Goal: Task Accomplishment & Management: Use online tool/utility

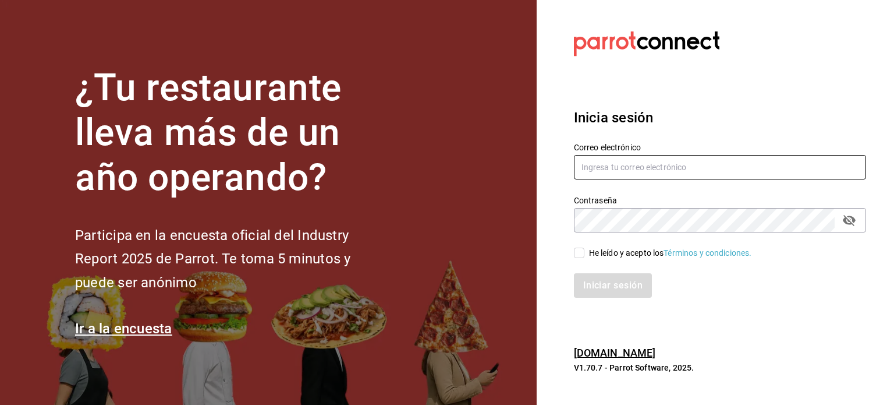
type input "christian.nadal@grupocosteno.com"
click at [703, 281] on div "Iniciar sesión" at bounding box center [720, 285] width 292 height 24
click at [580, 253] on input "He leído y acepto los Términos y condiciones." at bounding box center [579, 252] width 10 height 10
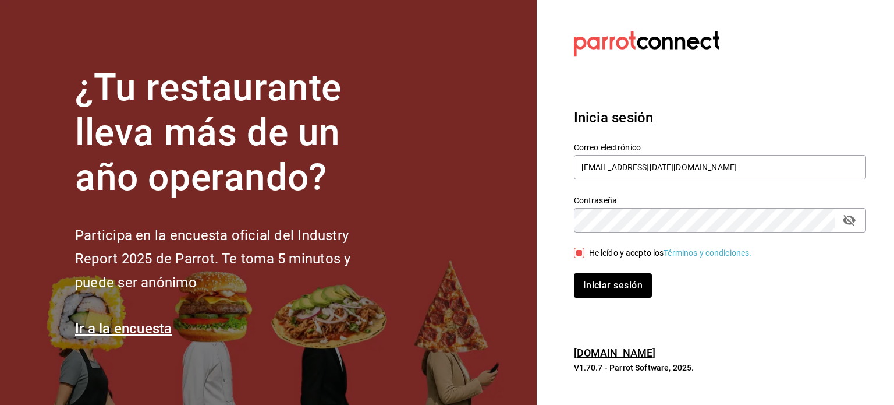
click at [580, 253] on input "He leído y acepto los Términos y condiciones." at bounding box center [579, 252] width 10 height 10
click at [578, 249] on input "He leído y acepto los Términos y condiciones." at bounding box center [579, 252] width 10 height 10
checkbox input "true"
click at [608, 280] on button "Iniciar sesión" at bounding box center [613, 285] width 79 height 24
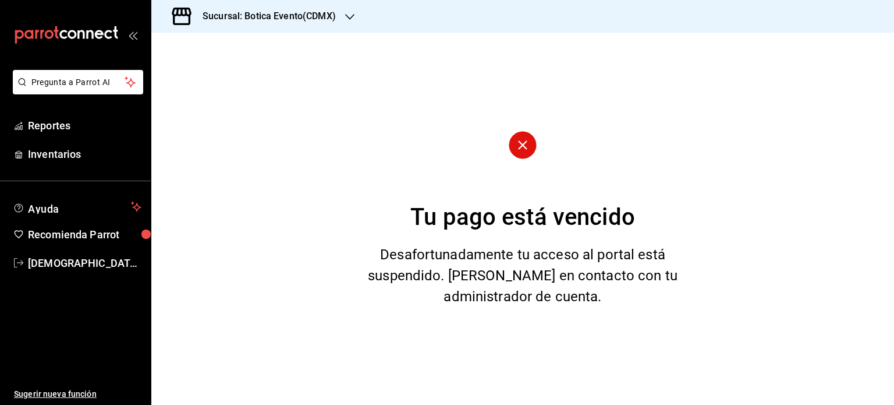
click at [242, 19] on h3 "Sucursal: Botica Evento(CDMX)" at bounding box center [264, 16] width 143 height 14
click at [216, 86] on div "Botica (CDMX)" at bounding box center [238, 76] width 175 height 26
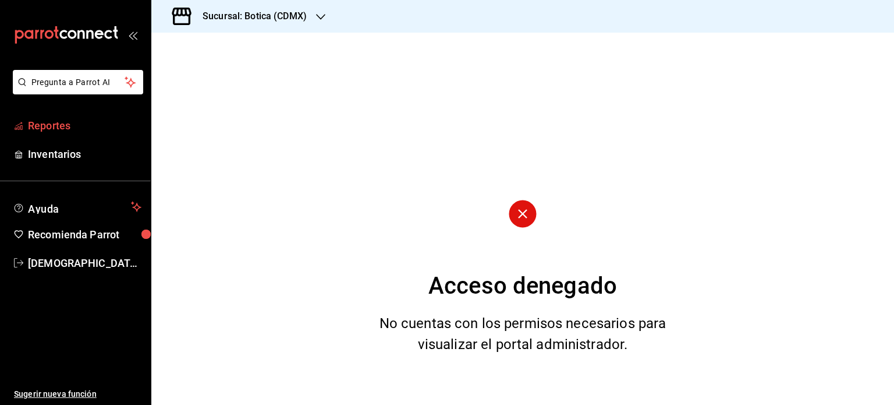
click at [64, 123] on span "Reportes" at bounding box center [85, 126] width 114 height 16
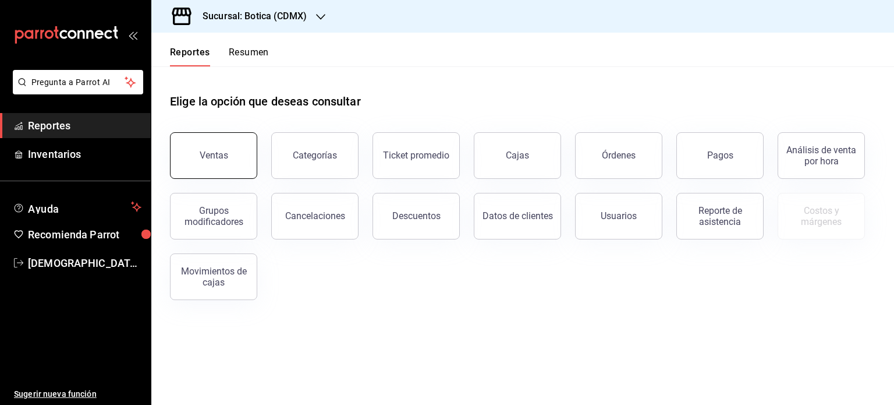
click at [215, 151] on div "Ventas" at bounding box center [214, 155] width 29 height 11
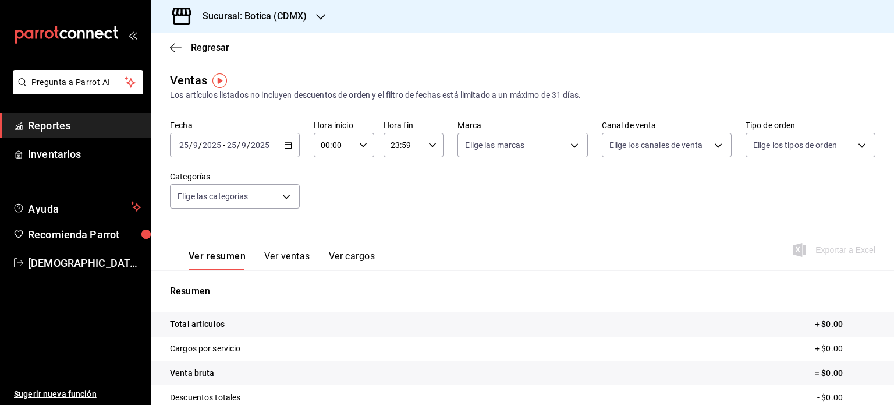
click at [287, 254] on button "Ver ventas" at bounding box center [287, 260] width 46 height 20
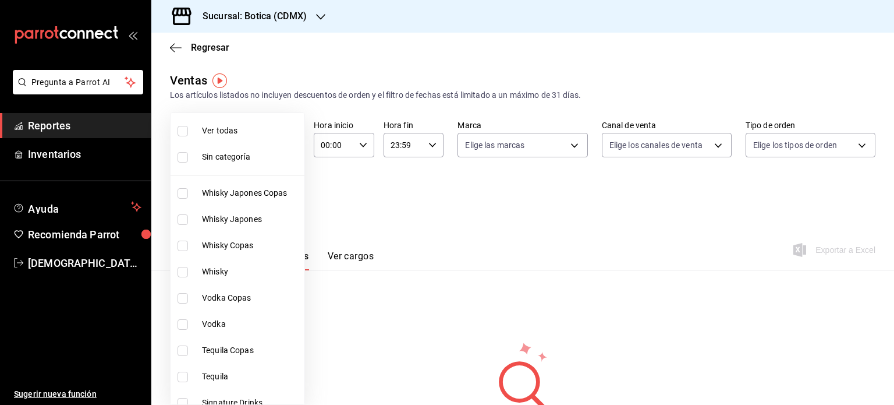
click at [288, 200] on body "Pregunta a Parrot AI Reportes Inventarios Ayuda Recomienda Parrot [PERSON_NAME]…" at bounding box center [447, 202] width 894 height 405
click at [382, 197] on div at bounding box center [447, 202] width 894 height 405
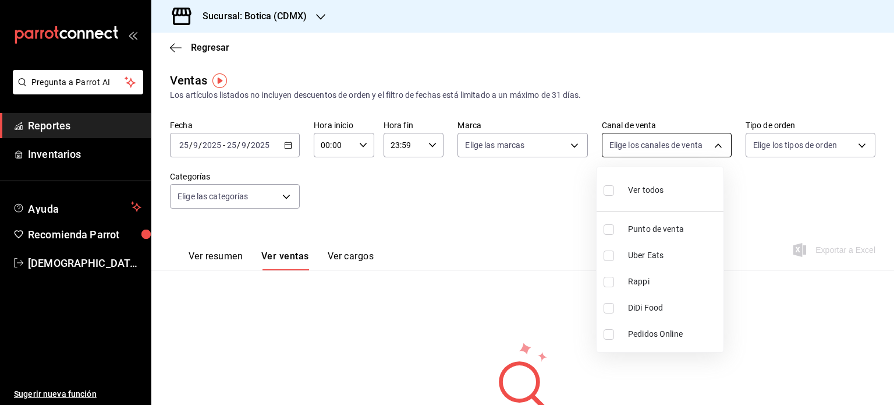
click at [712, 146] on body "Pregunta a Parrot AI Reportes Inventarios Ayuda Recomienda Parrot [PERSON_NAME]…" at bounding box center [447, 202] width 894 height 405
click at [712, 146] on div at bounding box center [447, 202] width 894 height 405
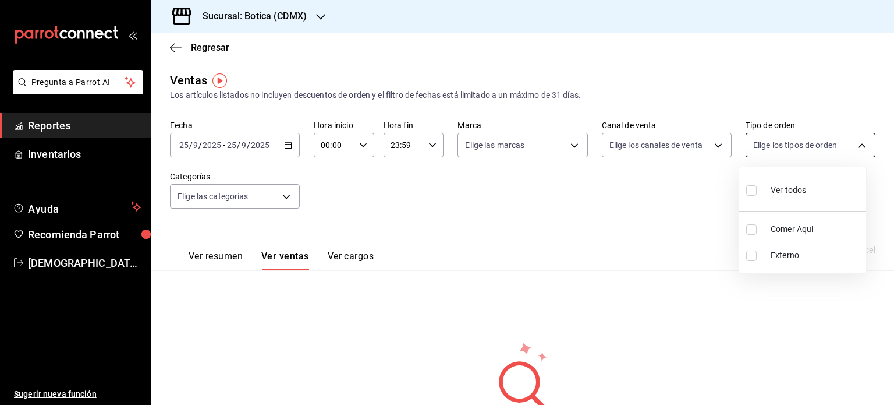
click at [850, 147] on body "Pregunta a Parrot AI Reportes Inventarios Ayuda Recomienda Parrot [PERSON_NAME]…" at bounding box center [447, 202] width 894 height 405
click at [850, 147] on div at bounding box center [447, 202] width 894 height 405
click at [179, 45] on icon "button" at bounding box center [176, 48] width 12 height 10
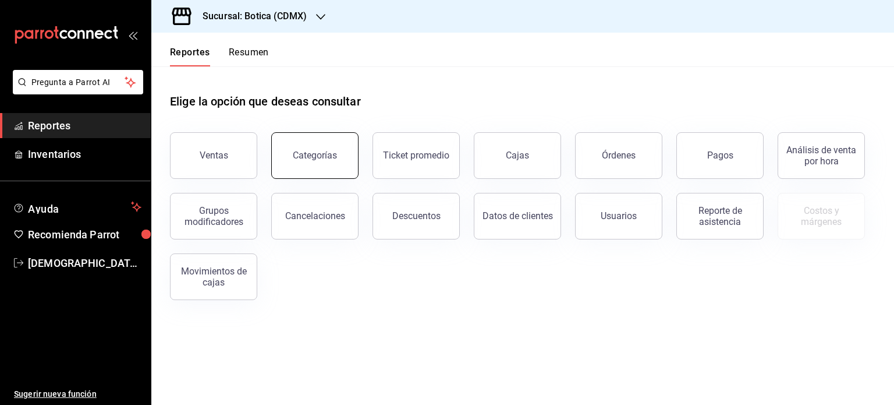
click at [355, 165] on div "Categorías" at bounding box center [307, 148] width 101 height 61
click at [601, 169] on button "Órdenes" at bounding box center [618, 155] width 87 height 47
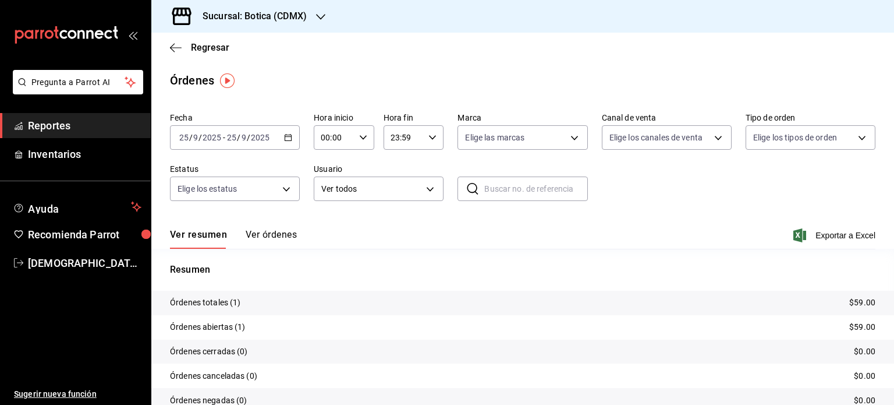
click at [285, 139] on icon "button" at bounding box center [288, 137] width 8 height 8
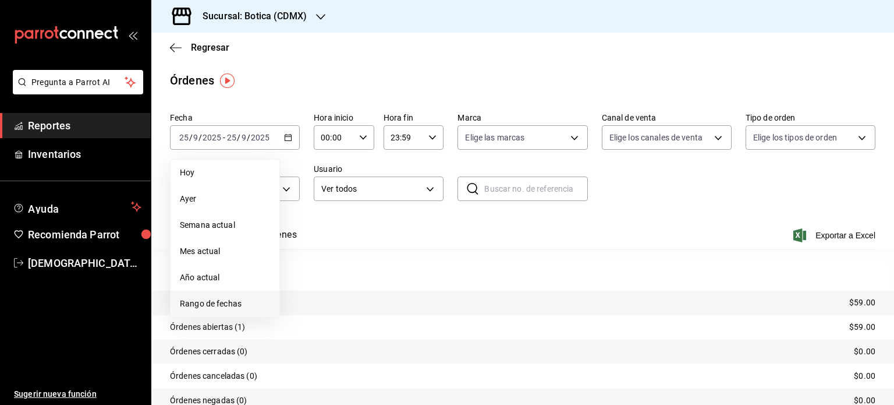
click at [213, 303] on span "Rango de fechas" at bounding box center [225, 304] width 90 height 12
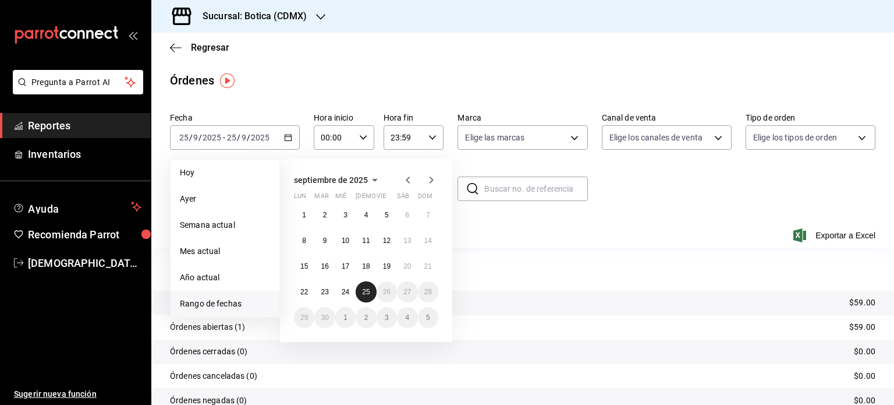
click at [359, 293] on button "25" at bounding box center [366, 291] width 20 height 21
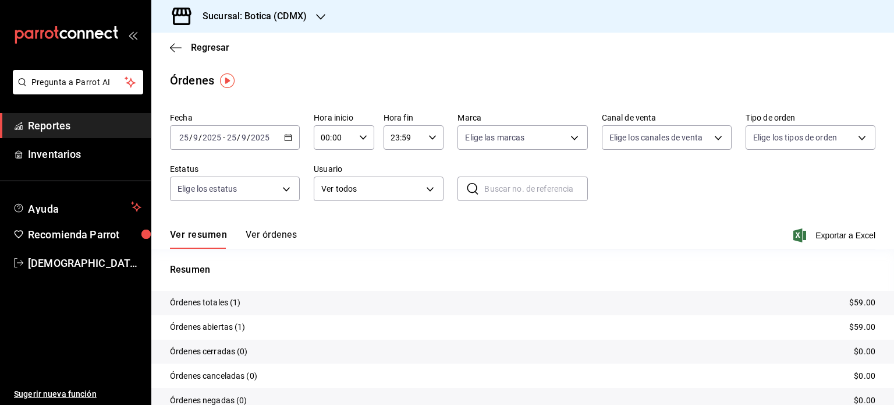
click at [364, 138] on icon "button" at bounding box center [363, 137] width 8 height 8
click at [430, 138] on div at bounding box center [447, 202] width 894 height 405
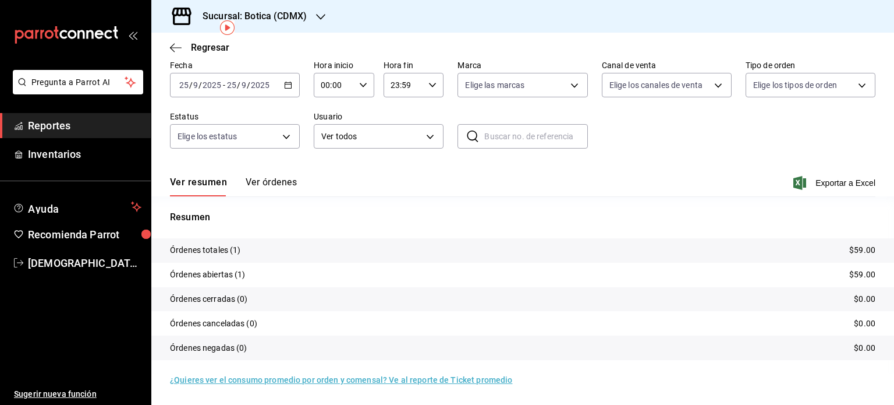
click at [282, 86] on div "[DATE] [DATE] - [DATE] [DATE]" at bounding box center [235, 85] width 130 height 24
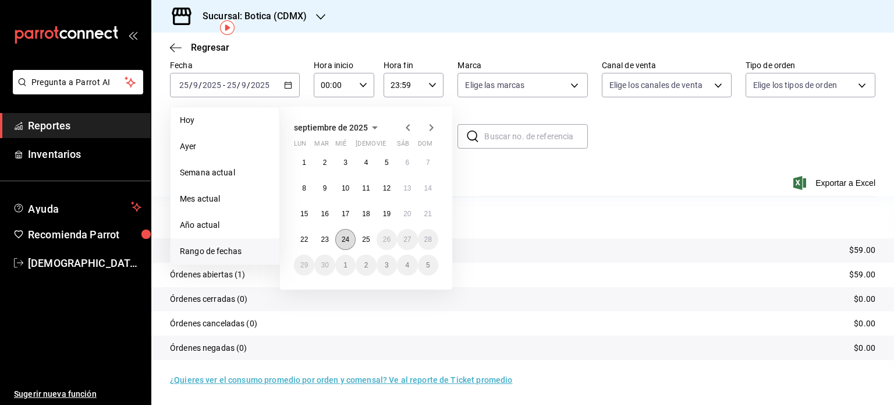
click at [347, 236] on abbr "24" at bounding box center [346, 239] width 8 height 8
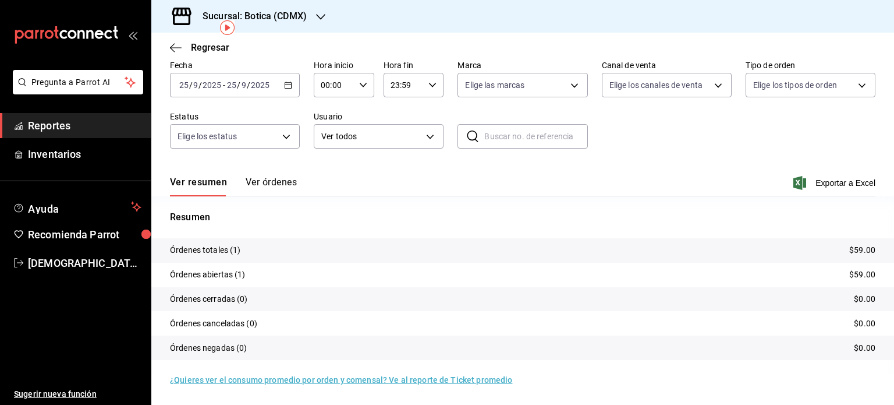
click at [485, 196] on div "Resumen Órdenes totales (1) $59.00 Órdenes abiertas (1) $59.00 Órdenes cerradas…" at bounding box center [522, 285] width 743 height 178
click at [292, 88] on div "[DATE] [DATE] - [DATE] [DATE]" at bounding box center [235, 85] width 130 height 24
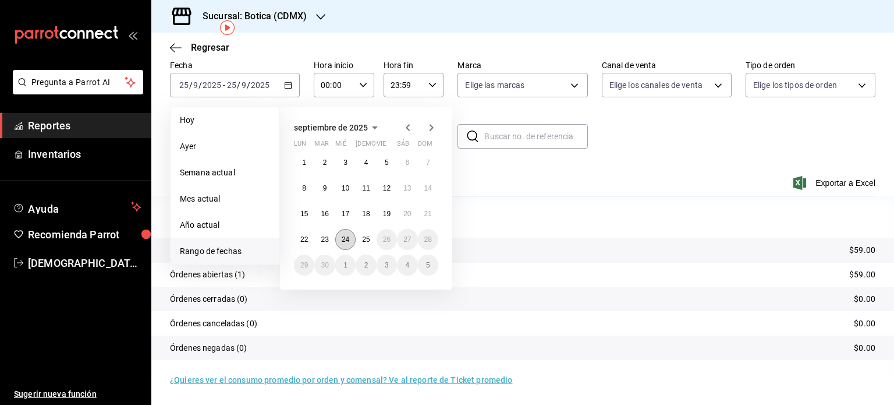
click at [347, 235] on abbr "24" at bounding box center [346, 239] width 8 height 8
click button "24" at bounding box center [345, 239] width 20 height 21
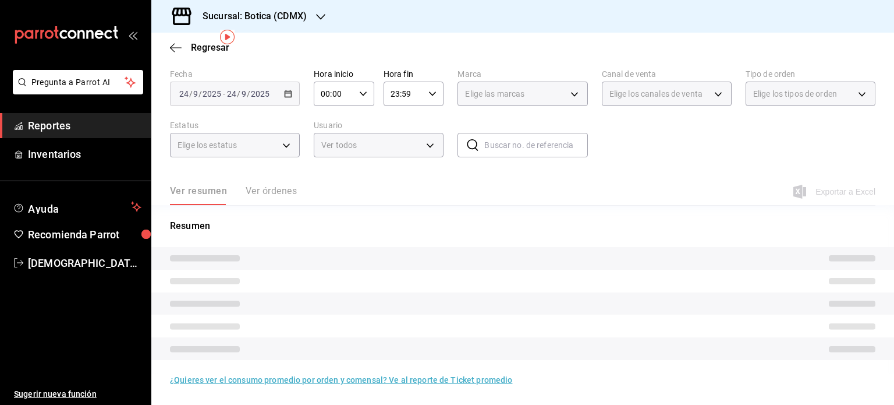
scroll to position [52, 0]
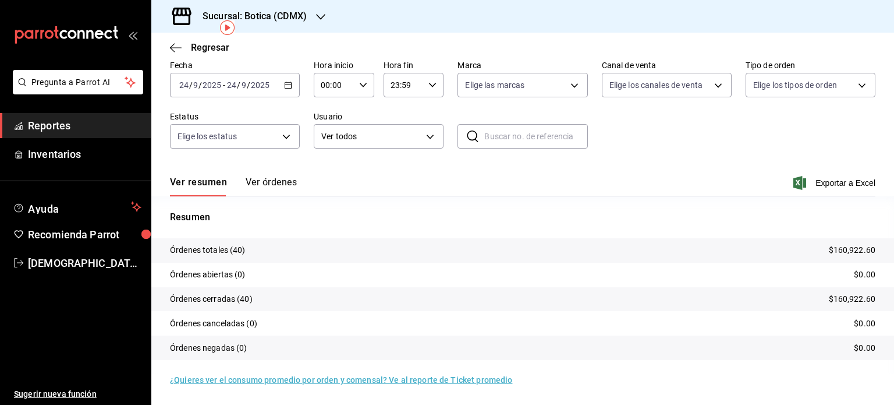
click at [268, 177] on button "Ver órdenes" at bounding box center [271, 186] width 51 height 20
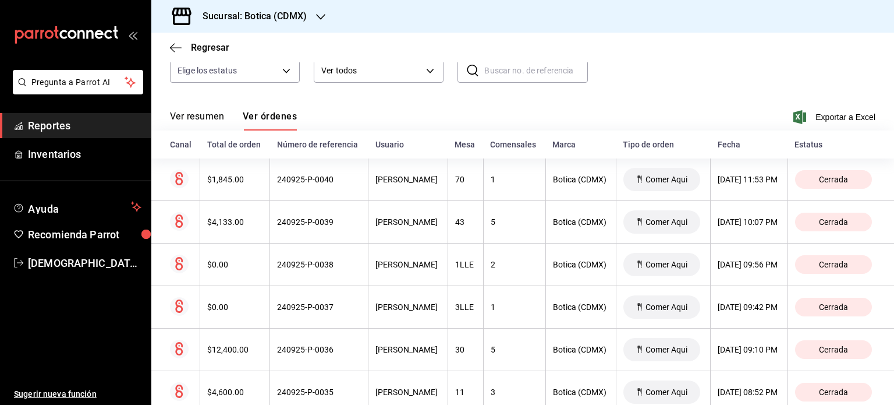
scroll to position [121, 0]
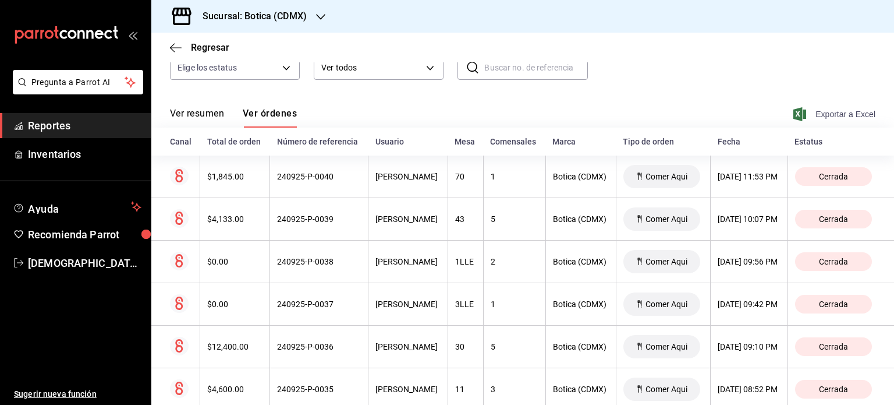
click at [821, 115] on span "Exportar a Excel" at bounding box center [836, 114] width 80 height 14
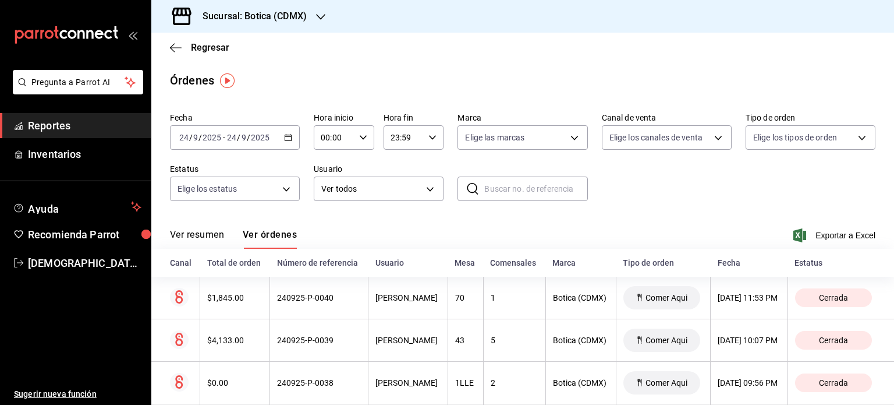
click at [286, 139] on icon "button" at bounding box center [288, 137] width 8 height 8
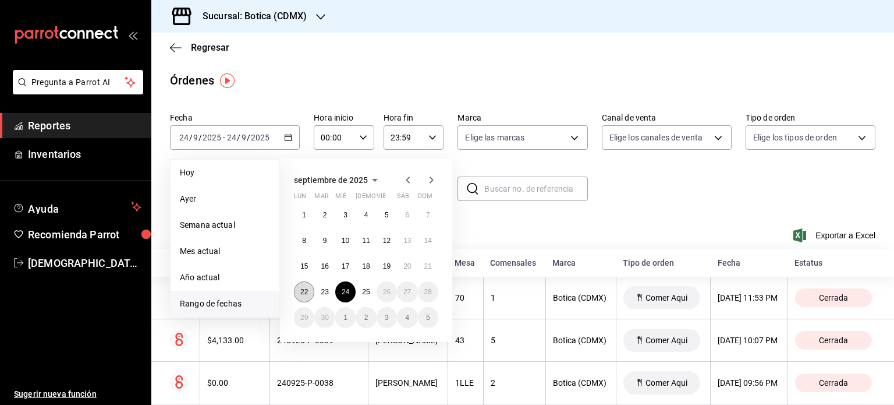
click at [310, 291] on button "22" at bounding box center [304, 291] width 20 height 21
click button "22" at bounding box center [304, 291] width 20 height 21
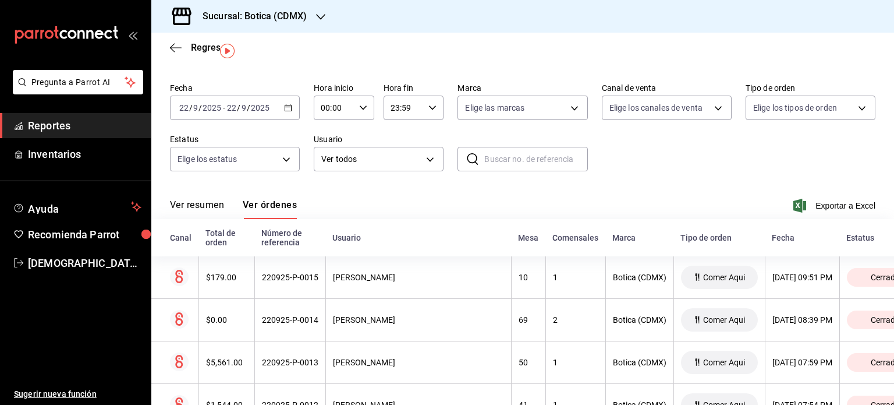
scroll to position [28, 0]
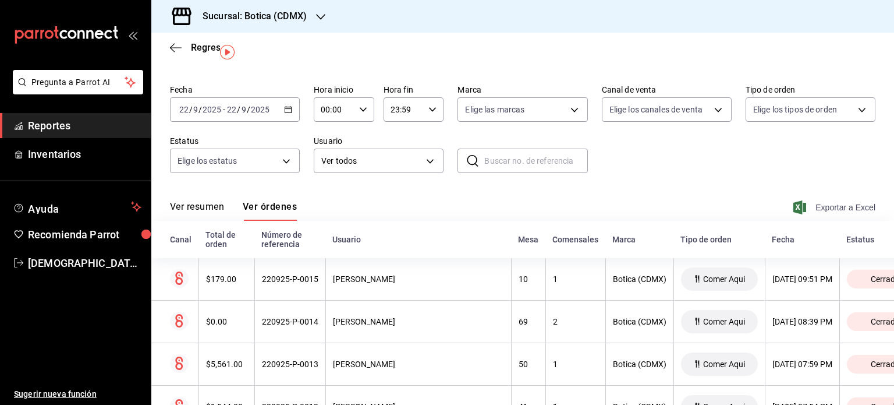
click at [833, 206] on span "Exportar a Excel" at bounding box center [836, 207] width 80 height 14
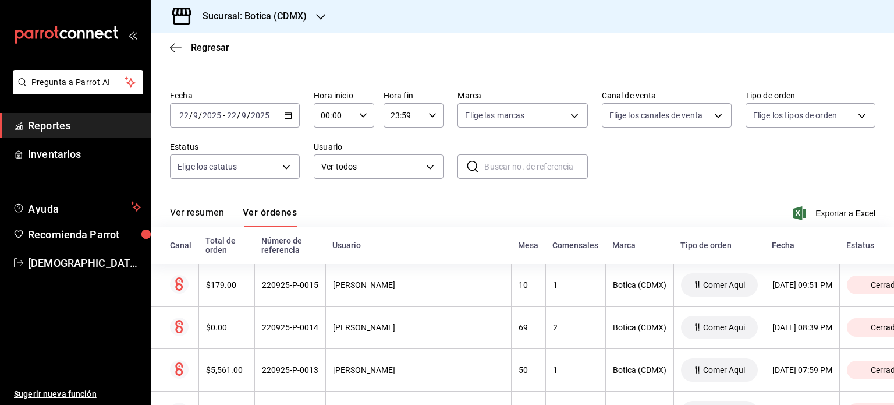
scroll to position [61, 0]
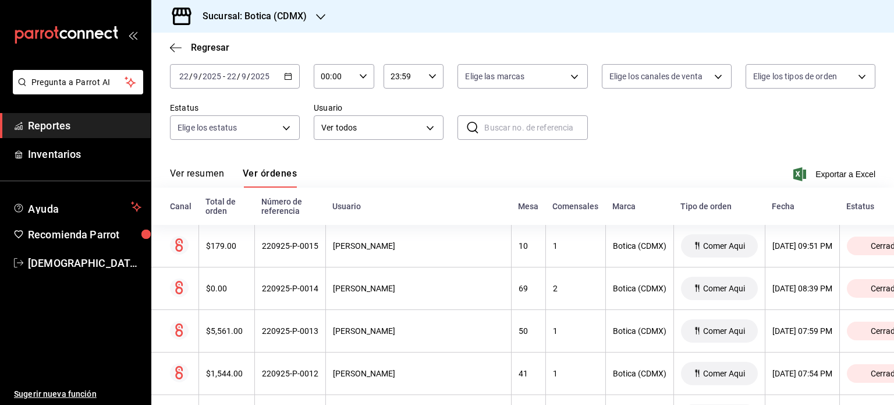
click at [41, 126] on span "Reportes" at bounding box center [85, 126] width 114 height 16
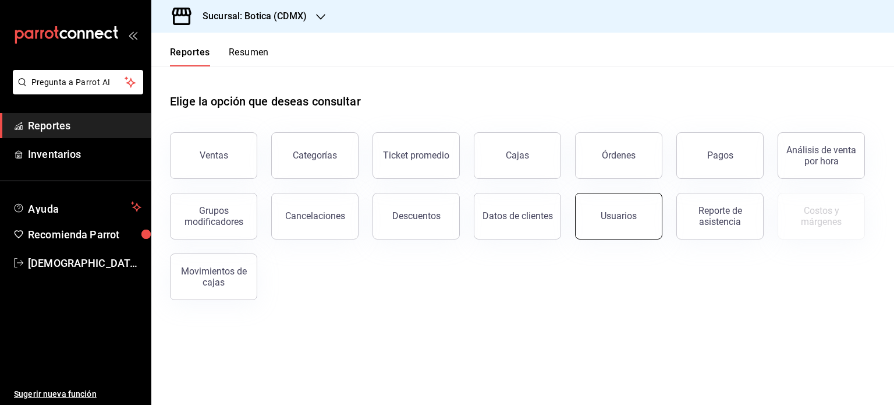
click at [642, 225] on button "Usuarios" at bounding box center [618, 216] width 87 height 47
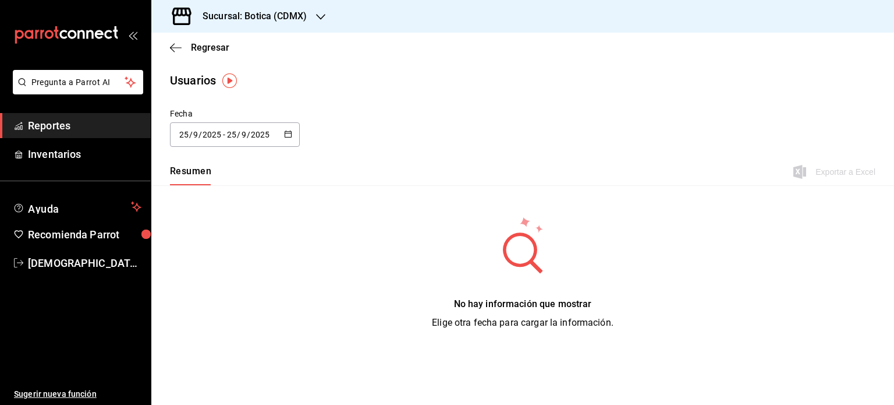
click at [288, 135] on icon "button" at bounding box center [288, 134] width 8 height 8
click at [208, 306] on li "Rango de fechas" at bounding box center [225, 302] width 110 height 26
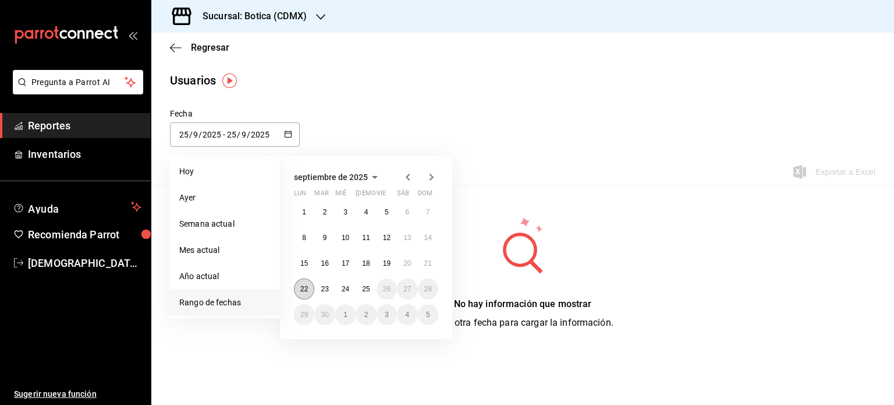
click at [302, 291] on abbr "22" at bounding box center [304, 289] width 8 height 8
click button "22" at bounding box center [304, 288] width 20 height 21
type input "[DATE]"
type input "22"
type input "[DATE]"
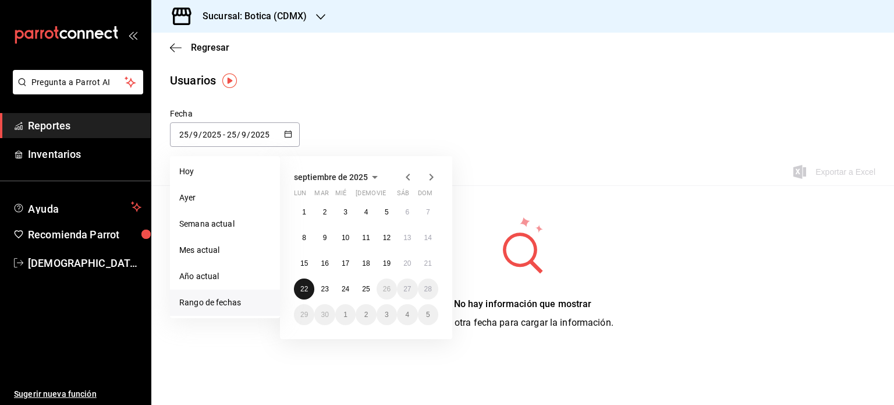
type input "22"
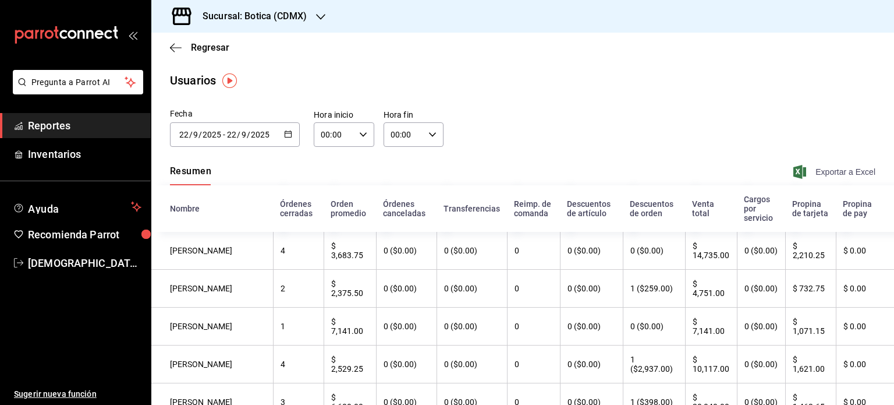
click at [834, 176] on span "Exportar a Excel" at bounding box center [836, 172] width 80 height 14
click at [56, 119] on span "Reportes" at bounding box center [85, 126] width 114 height 16
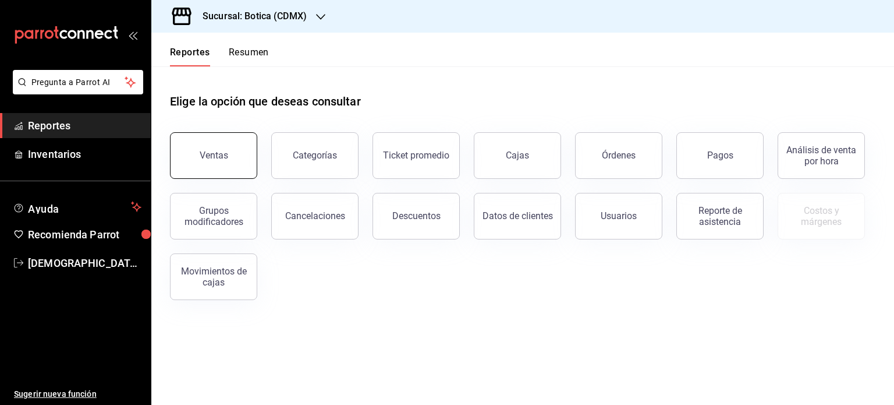
click at [215, 163] on button "Ventas" at bounding box center [213, 155] width 87 height 47
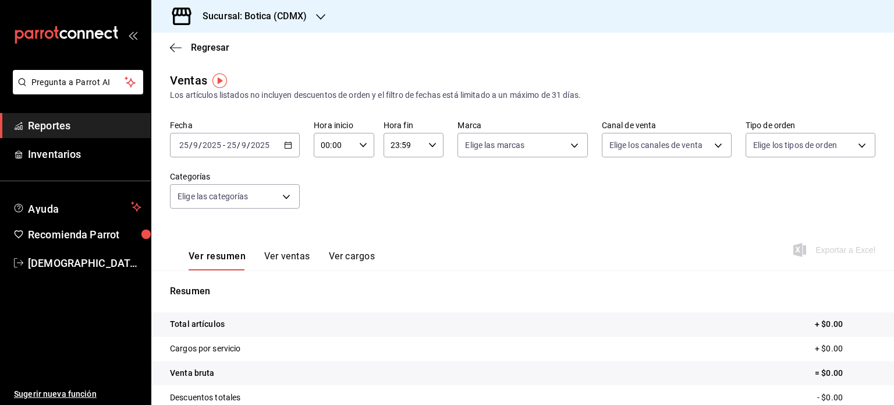
click at [293, 144] on div "[DATE] [DATE] - [DATE] [DATE]" at bounding box center [235, 145] width 130 height 24
click at [56, 131] on span "Reportes" at bounding box center [85, 126] width 114 height 16
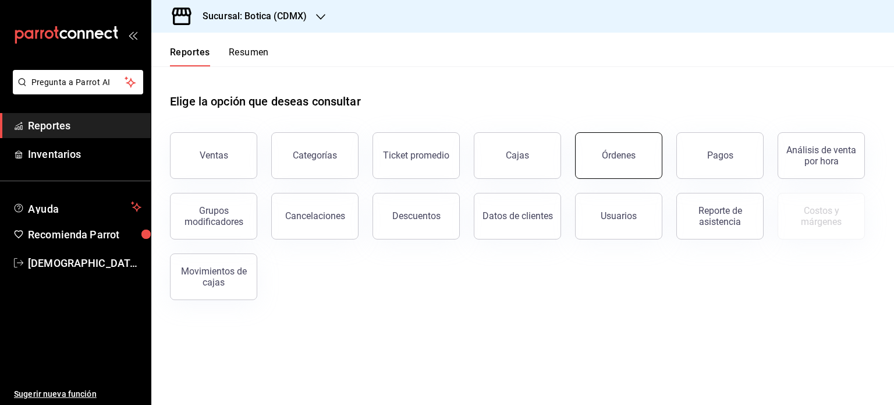
click at [624, 161] on button "Órdenes" at bounding box center [618, 155] width 87 height 47
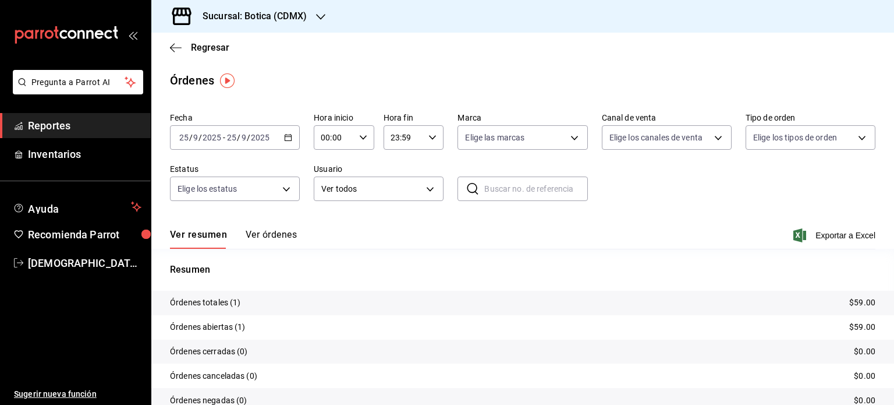
click at [287, 137] on \(Stroke\) "button" at bounding box center [288, 136] width 6 height 1
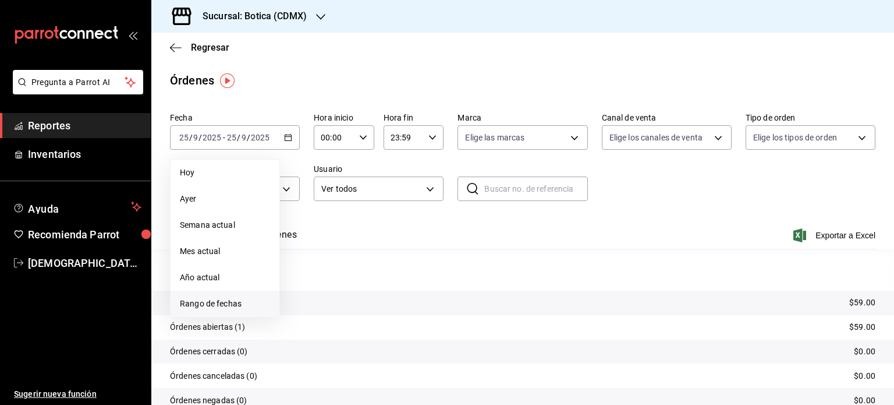
click at [206, 303] on span "Rango de fechas" at bounding box center [225, 304] width 90 height 12
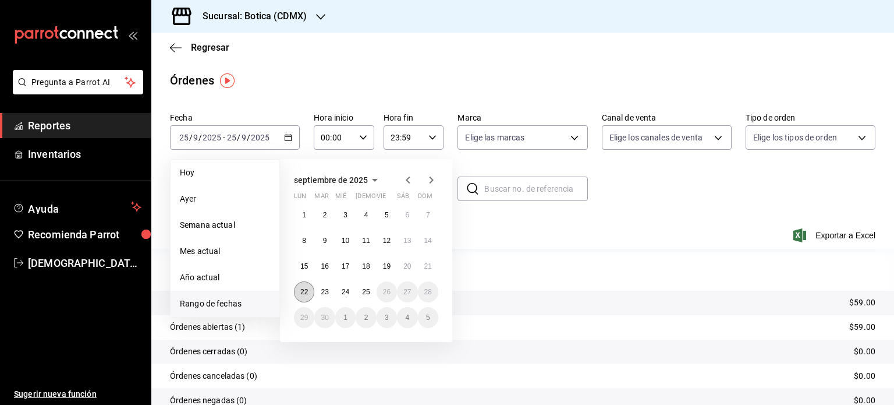
click at [303, 293] on abbr "22" at bounding box center [304, 292] width 8 height 8
click button "22" at bounding box center [304, 291] width 20 height 21
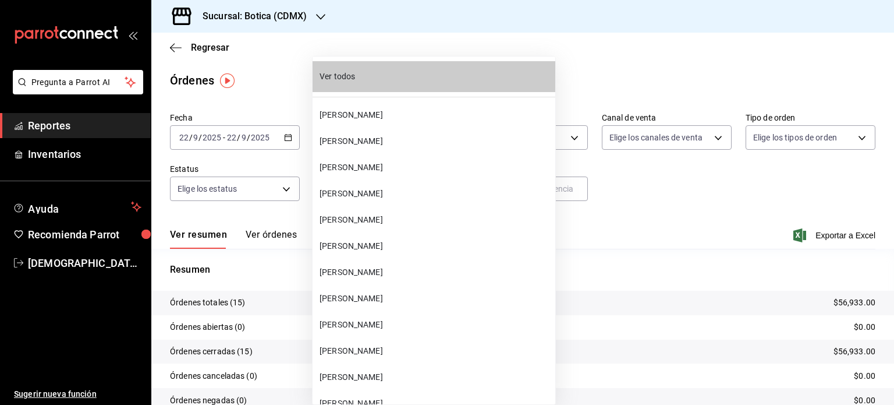
click at [429, 189] on body "Pregunta a Parrot AI Reportes Inventarios Ayuda Recomienda Parrot [PERSON_NAME]…" at bounding box center [447, 202] width 894 height 405
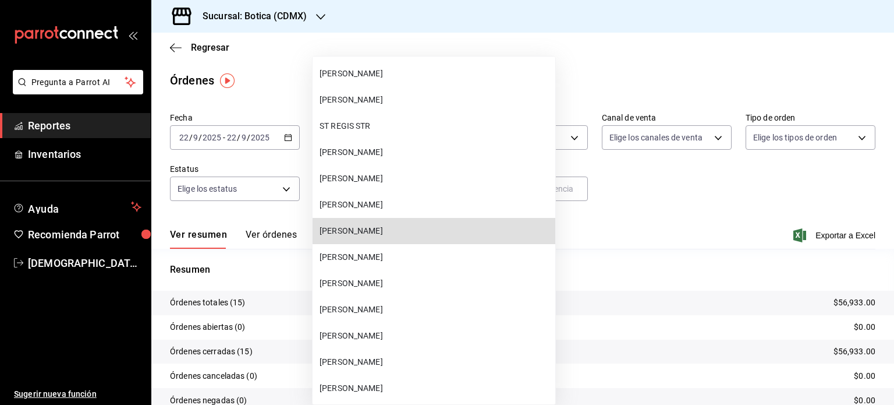
scroll to position [9475, 0]
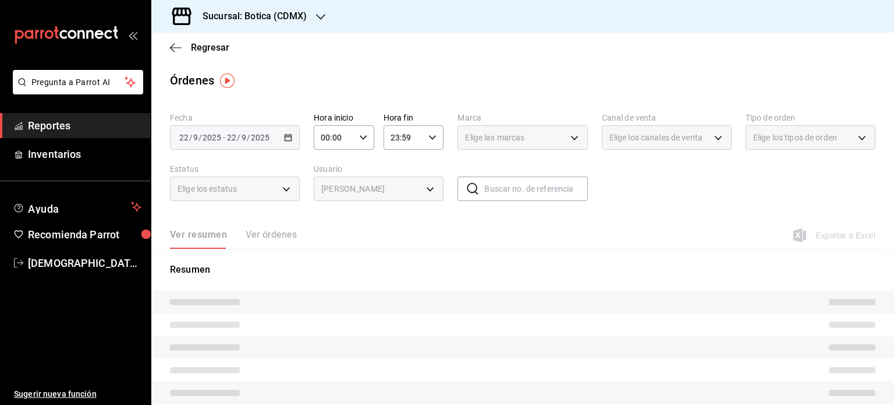
type input "3221c3bf-41a4-4b6f-a429-d9c057f4f95b"
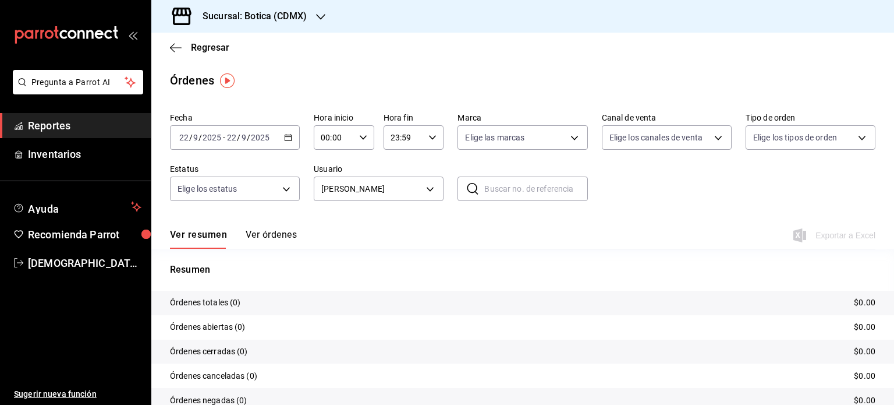
click at [649, 169] on div "Fecha [DATE] [DATE] - [DATE] [DATE] Hora inicio 00:00 Hora inicio Hora fin 23:5…" at bounding box center [523, 161] width 706 height 107
click at [277, 232] on button "Ver órdenes" at bounding box center [271, 239] width 51 height 20
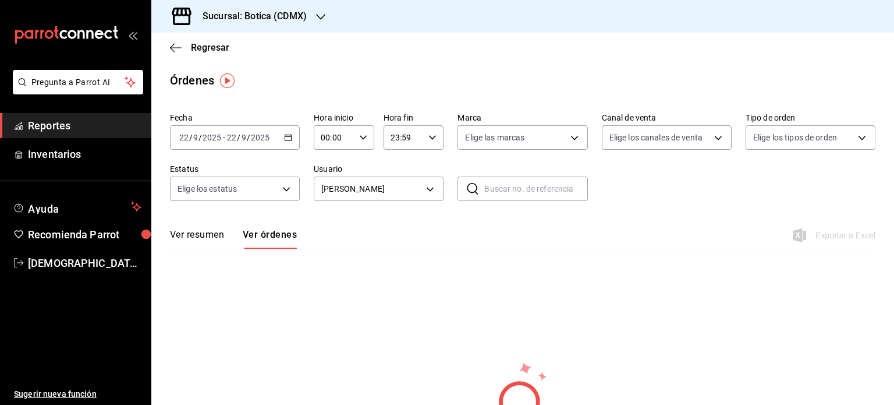
click at [291, 140] on div "[DATE] [DATE] - [DATE] [DATE]" at bounding box center [235, 137] width 130 height 24
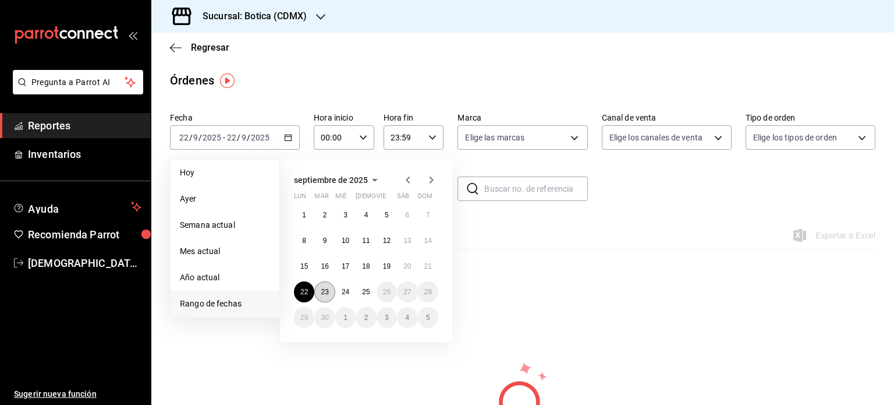
click at [326, 295] on button "23" at bounding box center [324, 291] width 20 height 21
click button "23" at bounding box center [324, 291] width 20 height 21
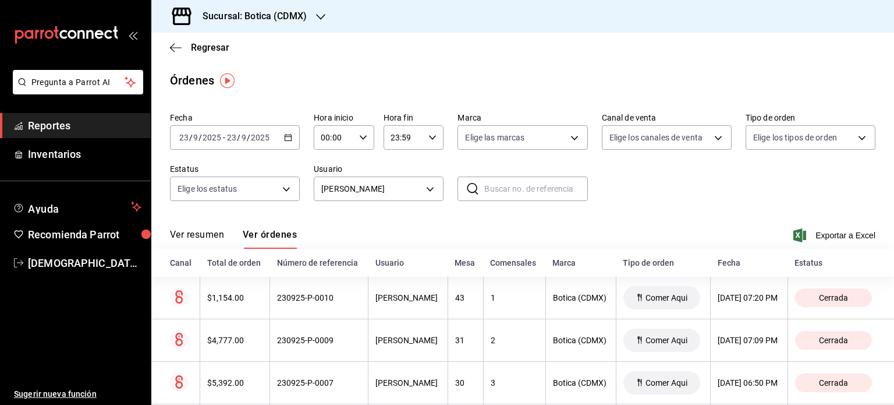
scroll to position [75, 0]
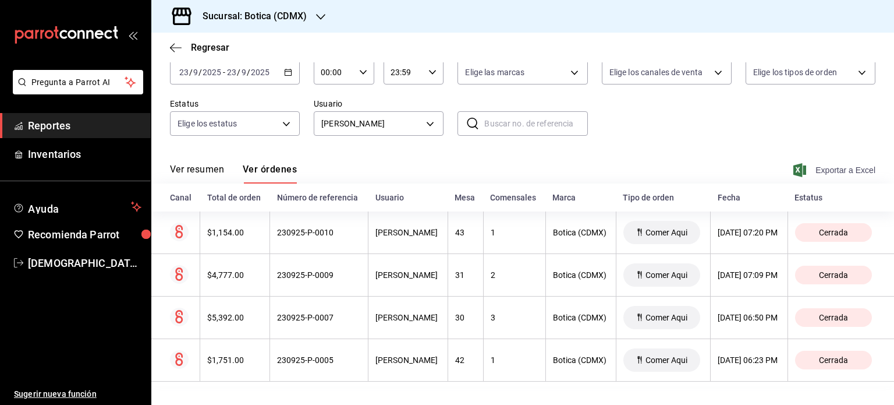
click at [842, 163] on span "Exportar a Excel" at bounding box center [836, 170] width 80 height 14
click at [559, 289] on th "Botica (CDMX)" at bounding box center [581, 275] width 70 height 43
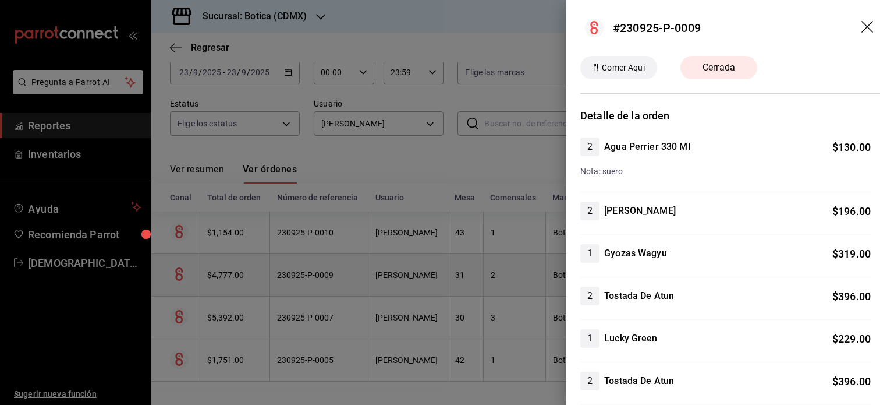
click at [862, 33] on icon "drag" at bounding box center [869, 28] width 14 height 14
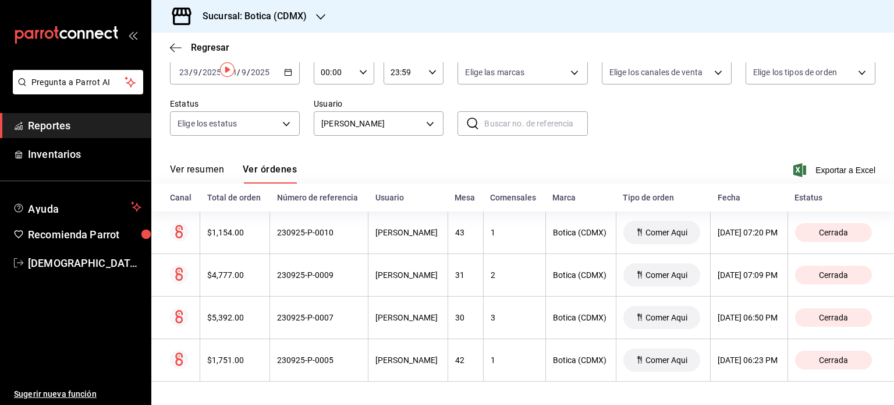
scroll to position [0, 0]
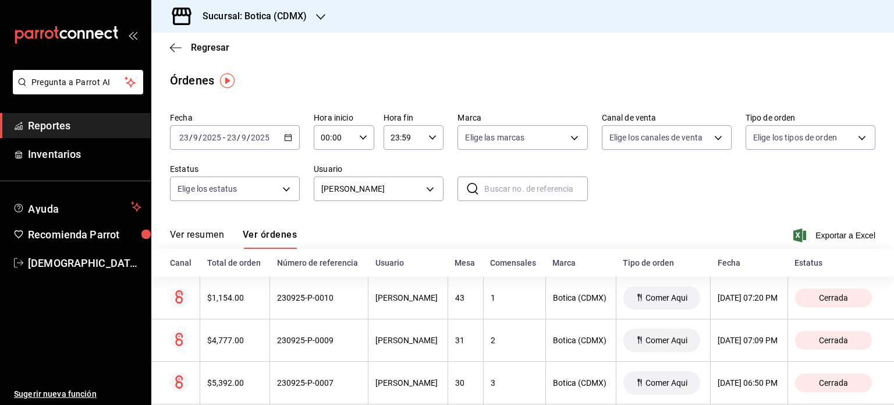
click at [287, 135] on \(Stroke\) "button" at bounding box center [288, 138] width 7 height 6
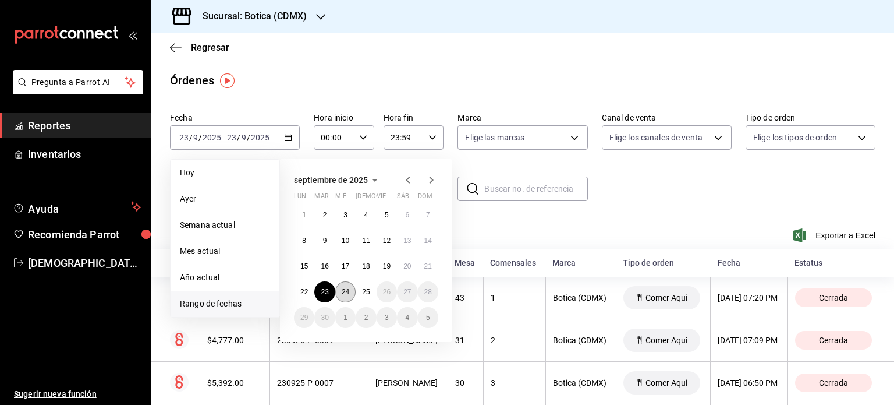
click at [347, 292] on abbr "24" at bounding box center [346, 292] width 8 height 8
click at [361, 292] on button "25" at bounding box center [366, 291] width 20 height 21
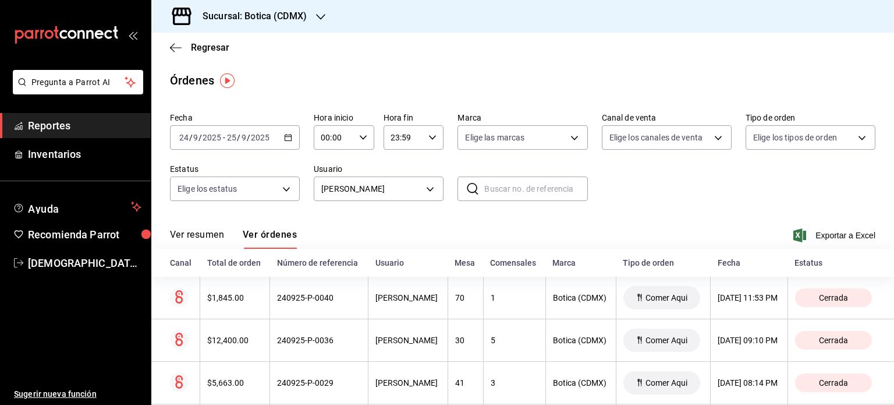
click at [280, 137] on div "[DATE] [DATE] - [DATE] [DATE]" at bounding box center [235, 137] width 130 height 24
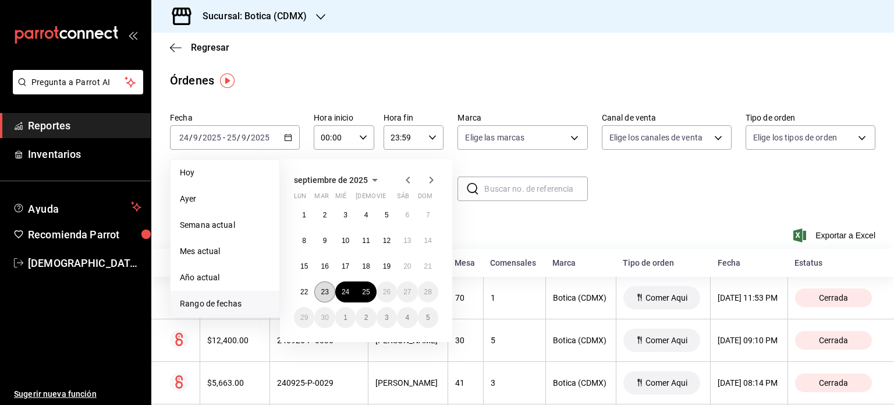
click at [323, 292] on abbr "23" at bounding box center [325, 292] width 8 height 8
click at [358, 289] on button "25" at bounding box center [366, 291] width 20 height 21
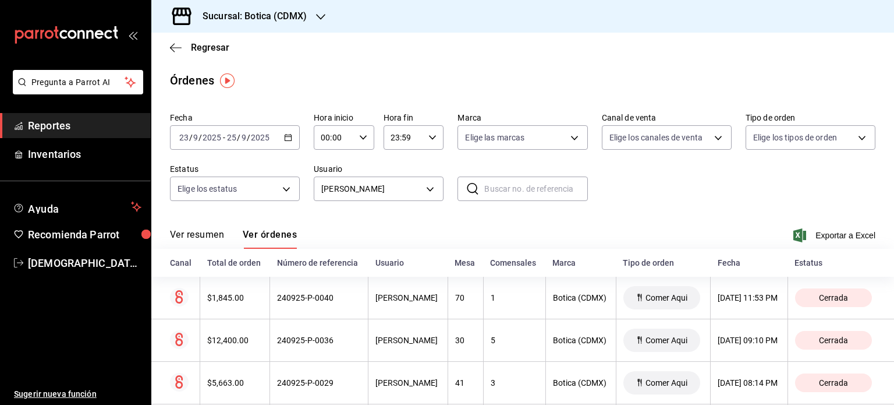
click at [289, 135] on \(Stroke\) "button" at bounding box center [288, 138] width 7 height 6
click at [828, 195] on div "Fecha [DATE] [DATE] - [DATE] [DATE] Hora inicio 00:00 Hora inicio Hora fin 23:5…" at bounding box center [523, 161] width 706 height 107
click at [822, 232] on span "Exportar a Excel" at bounding box center [836, 235] width 80 height 14
